Goal: Obtain resource: Download file/media

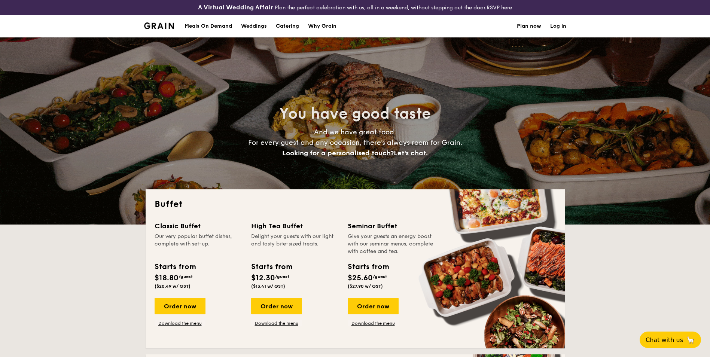
select select
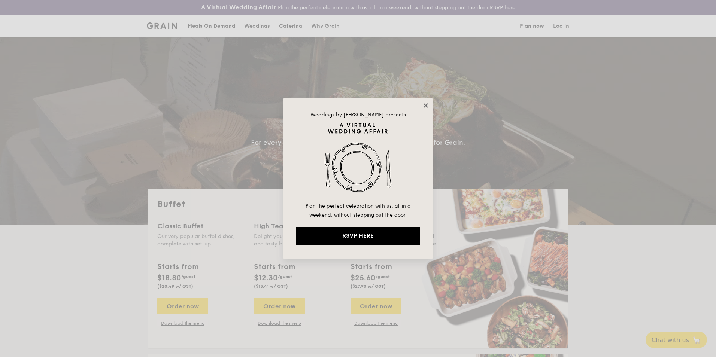
click at [423, 105] on icon at bounding box center [425, 105] width 7 height 7
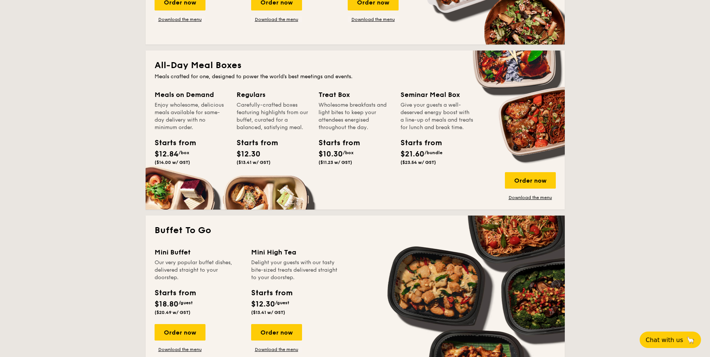
scroll to position [299, 0]
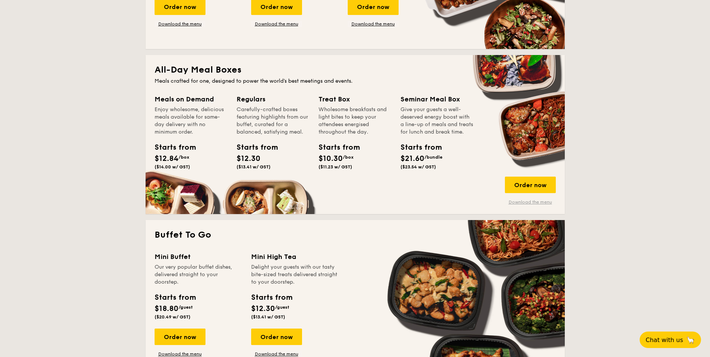
click at [533, 200] on link "Download the menu" at bounding box center [530, 202] width 51 height 6
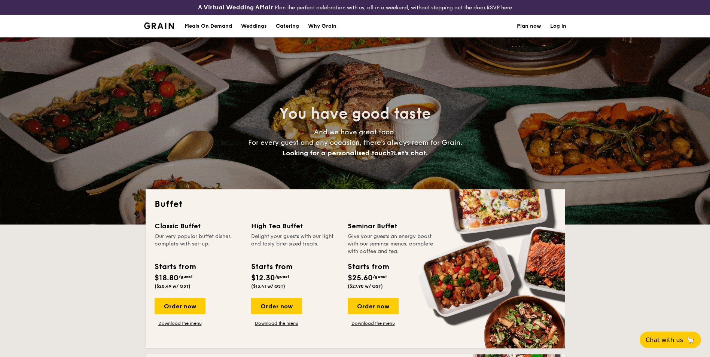
select select
